Goal: Task Accomplishment & Management: Use online tool/utility

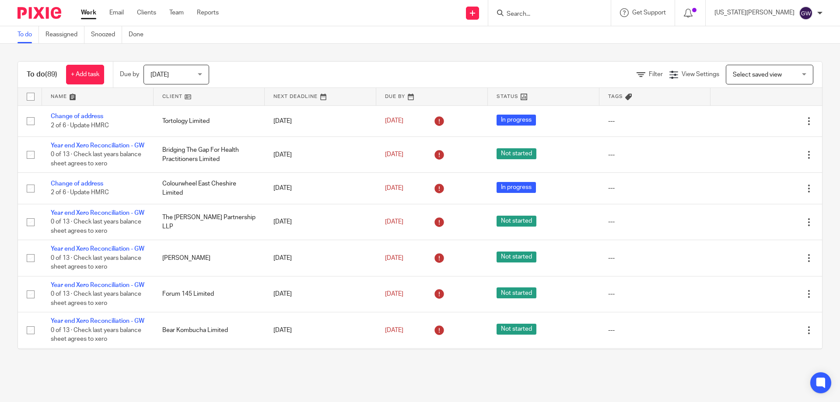
click at [560, 10] on input "Search" at bounding box center [545, 14] width 79 height 8
type input "colour"
click at [585, 35] on link at bounding box center [586, 38] width 164 height 20
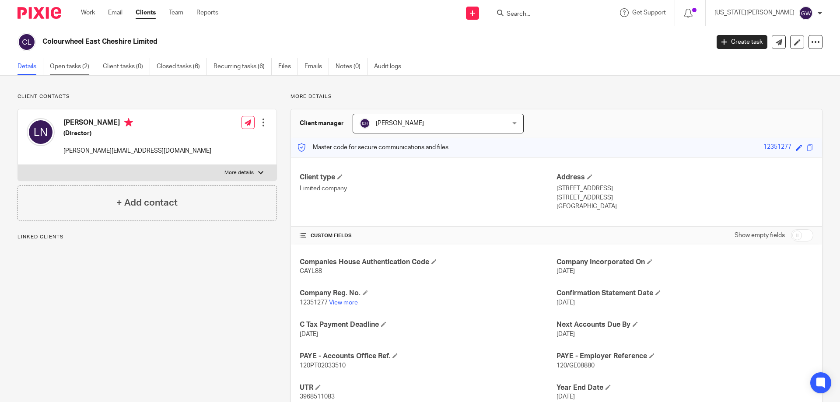
click at [86, 68] on link "Open tasks (2)" at bounding box center [73, 66] width 46 height 17
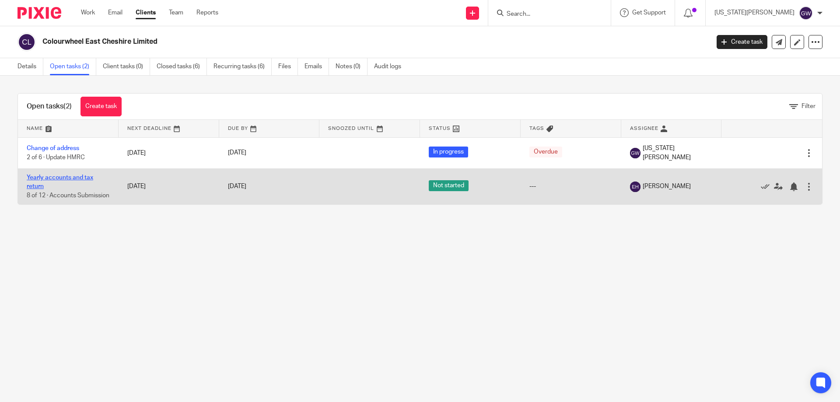
click at [72, 178] on link "Yearly accounts and tax return" at bounding box center [60, 182] width 66 height 15
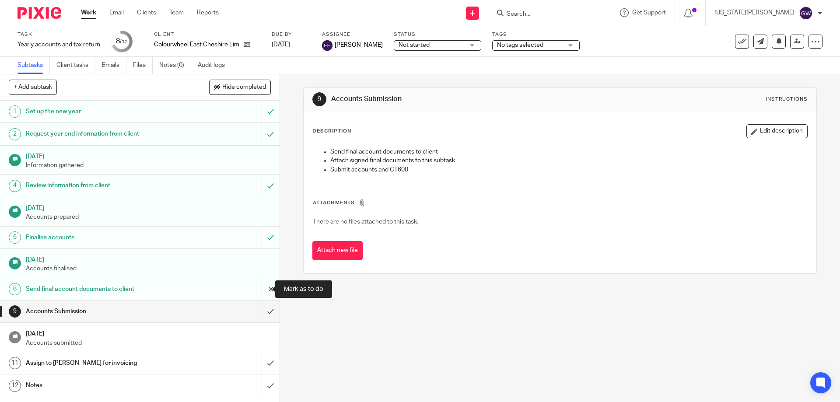
click at [260, 284] on input "submit" at bounding box center [140, 289] width 280 height 22
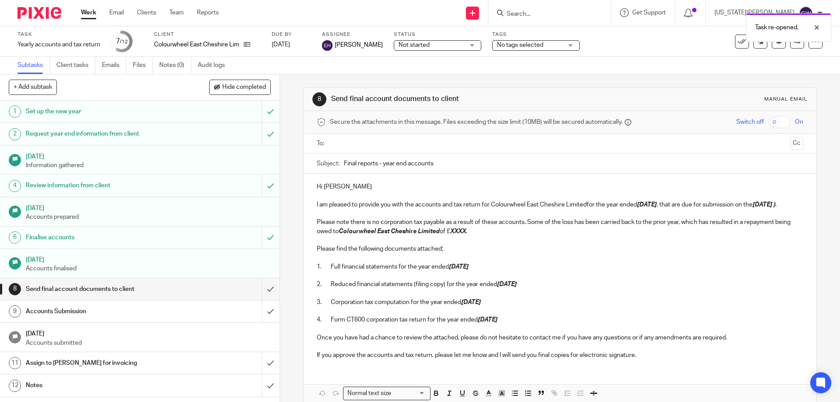
click at [359, 145] on input "text" at bounding box center [559, 144] width 453 height 10
click at [413, 207] on p "I am pleased to provide you with the accounts and tax return for Colourwheel Ea…" at bounding box center [560, 206] width 486 height 9
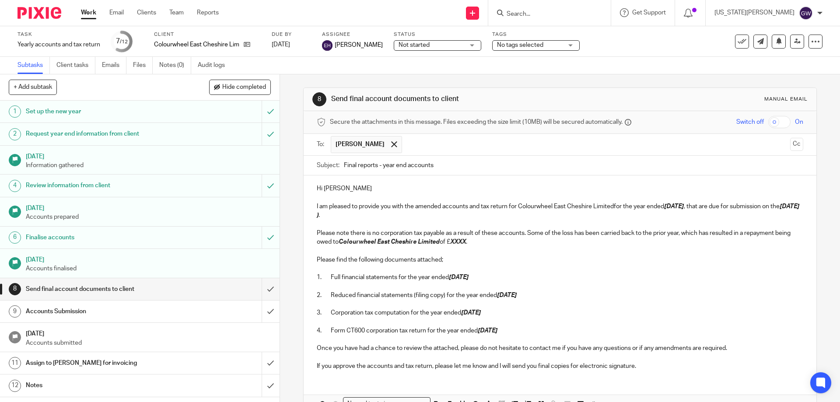
click at [613, 206] on p "I am pleased to provide you with the amended accounts and tax return for Colour…" at bounding box center [560, 211] width 486 height 18
click at [702, 207] on p "I am pleased to provide you with the amended accounts and tax return for Colour…" at bounding box center [560, 211] width 486 height 18
click at [704, 206] on p "I am pleased to provide you with the amended accounts and tax return for Colour…" at bounding box center [560, 211] width 486 height 18
click at [701, 207] on p "I am pleased to provide you with the amended accounts and tax return for Colour…" at bounding box center [560, 211] width 486 height 18
click at [362, 218] on em "[DATE] )" at bounding box center [559, 210] width 485 height 15
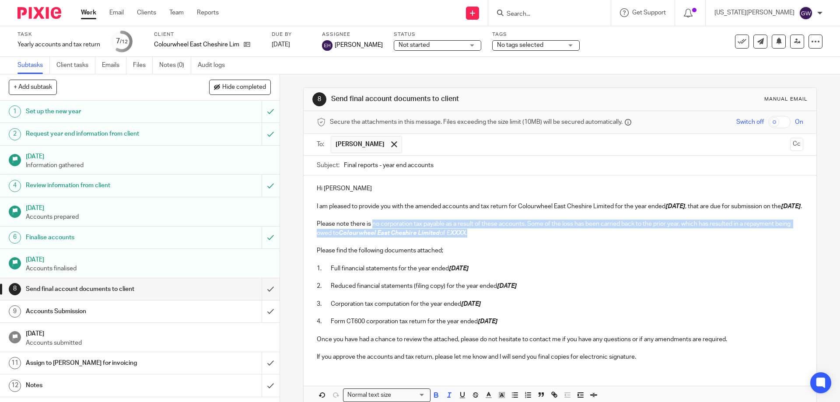
drag, startPoint x: 504, startPoint y: 238, endPoint x: 371, endPoint y: 234, distance: 133.5
click at [371, 234] on p "Please note there is no corporation tax payable as a result of these accounts. …" at bounding box center [560, 229] width 486 height 18
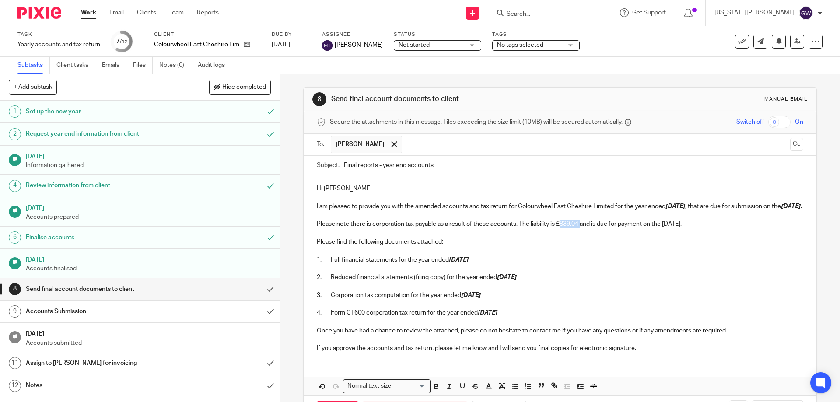
drag, startPoint x: 559, startPoint y: 232, endPoint x: 580, endPoint y: 233, distance: 21.0
click at [580, 228] on p "Please note there is corporation tax payable as a result of these accounts. The…" at bounding box center [560, 224] width 486 height 9
click at [448, 388] on line "button" at bounding box center [449, 388] width 3 height 0
click at [432, 390] on icon "button" at bounding box center [436, 386] width 8 height 8
click at [595, 255] on p at bounding box center [560, 250] width 486 height 9
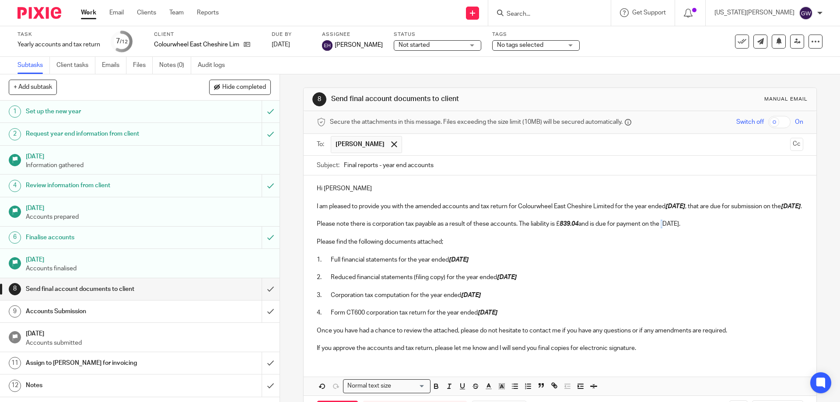
click at [664, 228] on p "Please note there is corporation tax payable as a result of these accounts. The…" at bounding box center [560, 224] width 486 height 9
click at [667, 228] on p "Please note there is corporation tax payable as a result of these accounts. The…" at bounding box center [560, 224] width 486 height 9
click at [664, 228] on p "Please note there is corporation tax payable as a result of these accounts. The…" at bounding box center [560, 224] width 486 height 9
drag, startPoint x: 664, startPoint y: 234, endPoint x: 701, endPoint y: 237, distance: 36.9
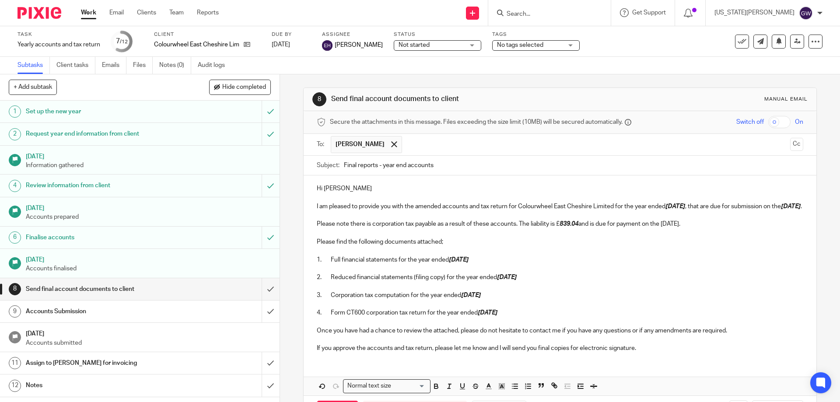
click at [701, 228] on p "Please note there is corporation tax payable as a result of these accounts. The…" at bounding box center [560, 224] width 486 height 9
click at [435, 388] on icon "button" at bounding box center [435, 387] width 3 height 2
click at [449, 388] on line "button" at bounding box center [449, 386] width 1 height 4
click at [673, 282] on p "2. Reduced financial statements (filing copy) for the year ended [DATE]" at bounding box center [560, 277] width 486 height 9
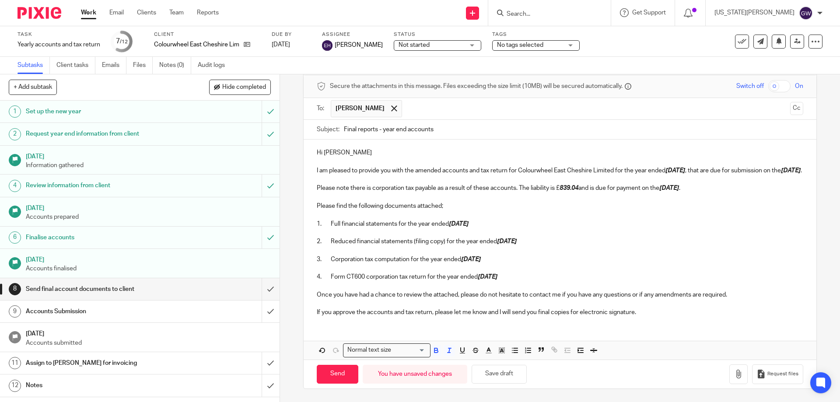
scroll to position [45, 0]
click at [729, 365] on button "button" at bounding box center [738, 374] width 18 height 20
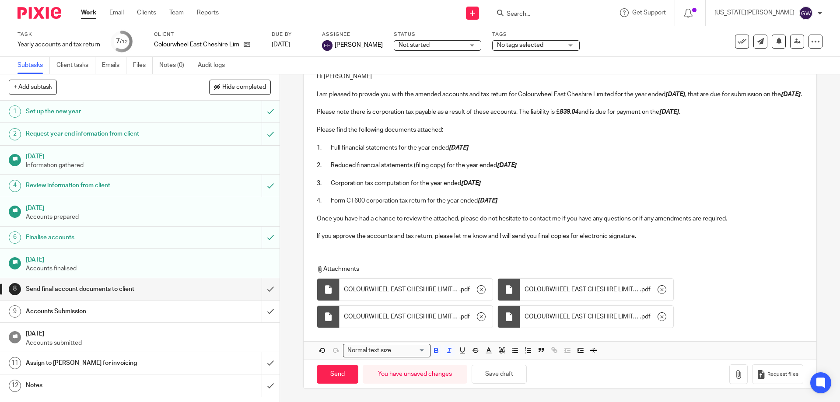
scroll to position [122, 0]
click at [338, 374] on input "Send" at bounding box center [338, 374] width 42 height 19
type input "Sent"
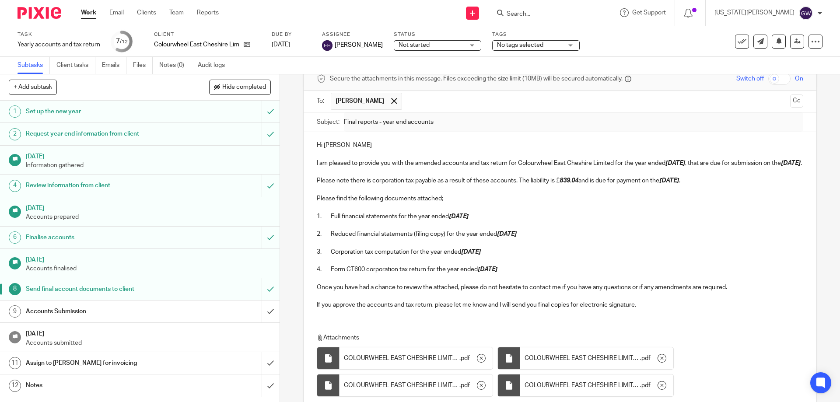
scroll to position [44, 0]
